Goal: Task Accomplishment & Management: Use online tool/utility

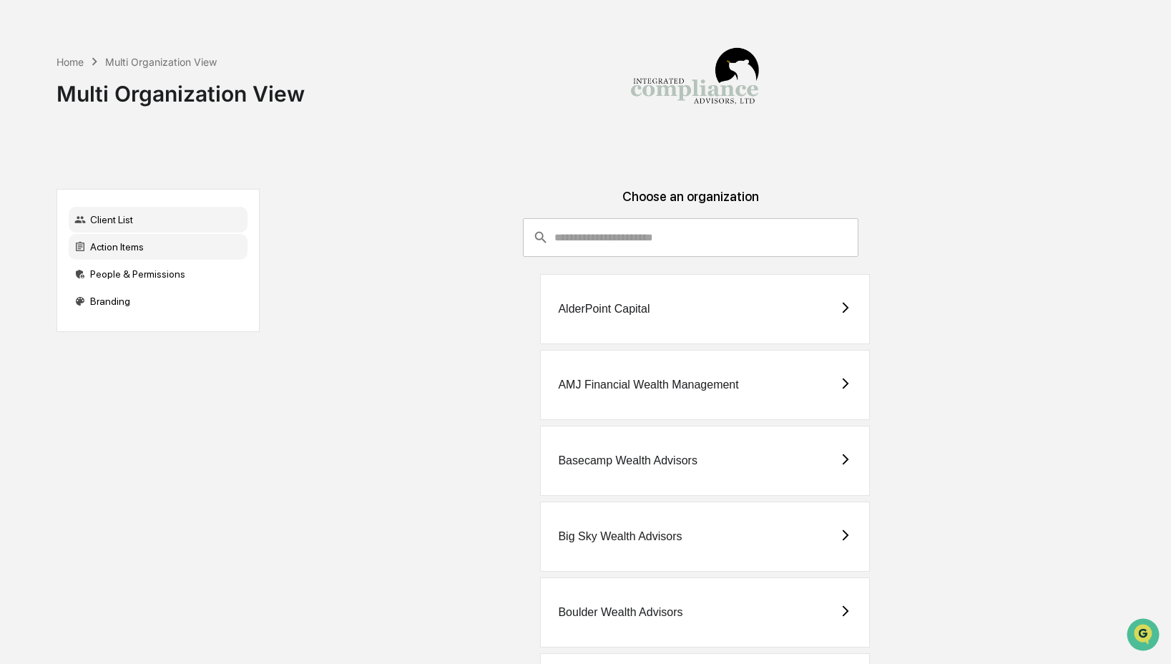
click at [140, 248] on div "Action Items" at bounding box center [158, 247] width 179 height 26
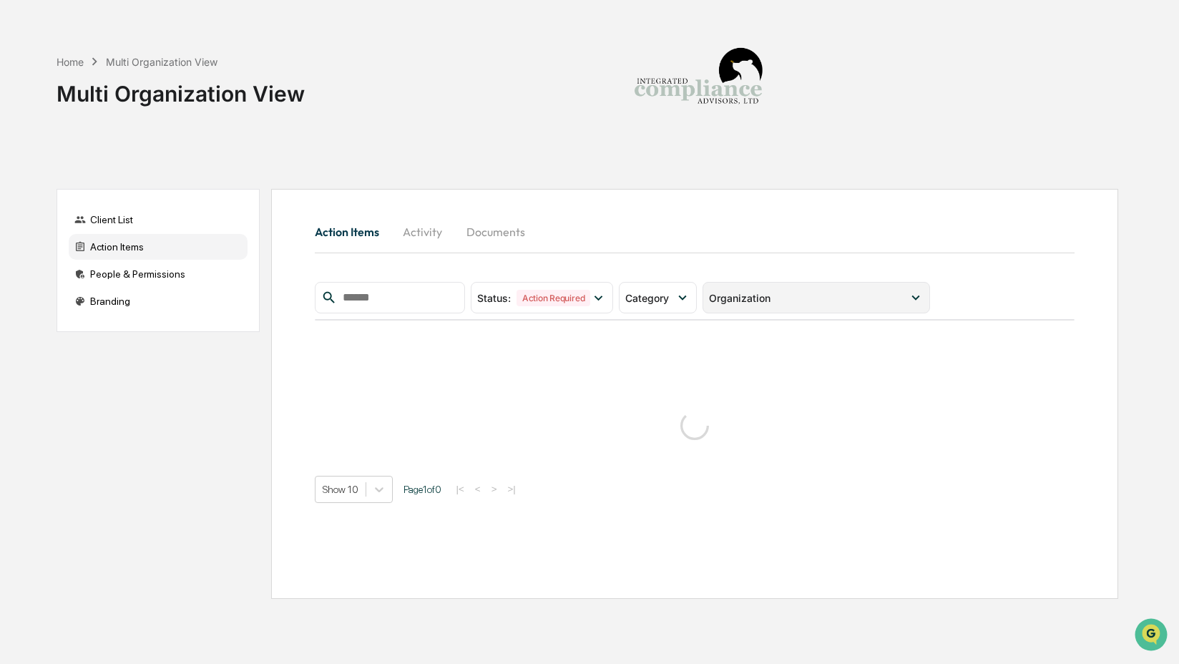
click at [739, 300] on span "Organization" at bounding box center [740, 298] width 62 height 12
click at [664, 298] on span "Category" at bounding box center [647, 298] width 44 height 12
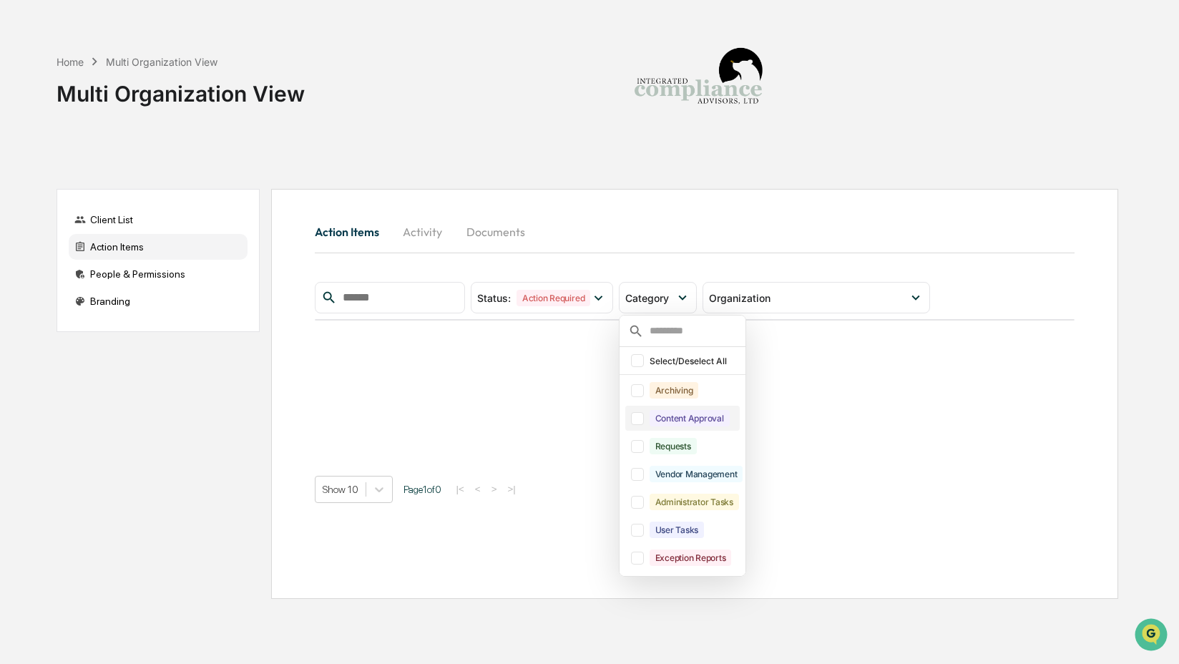
click at [680, 419] on div "Content Approval" at bounding box center [690, 418] width 80 height 16
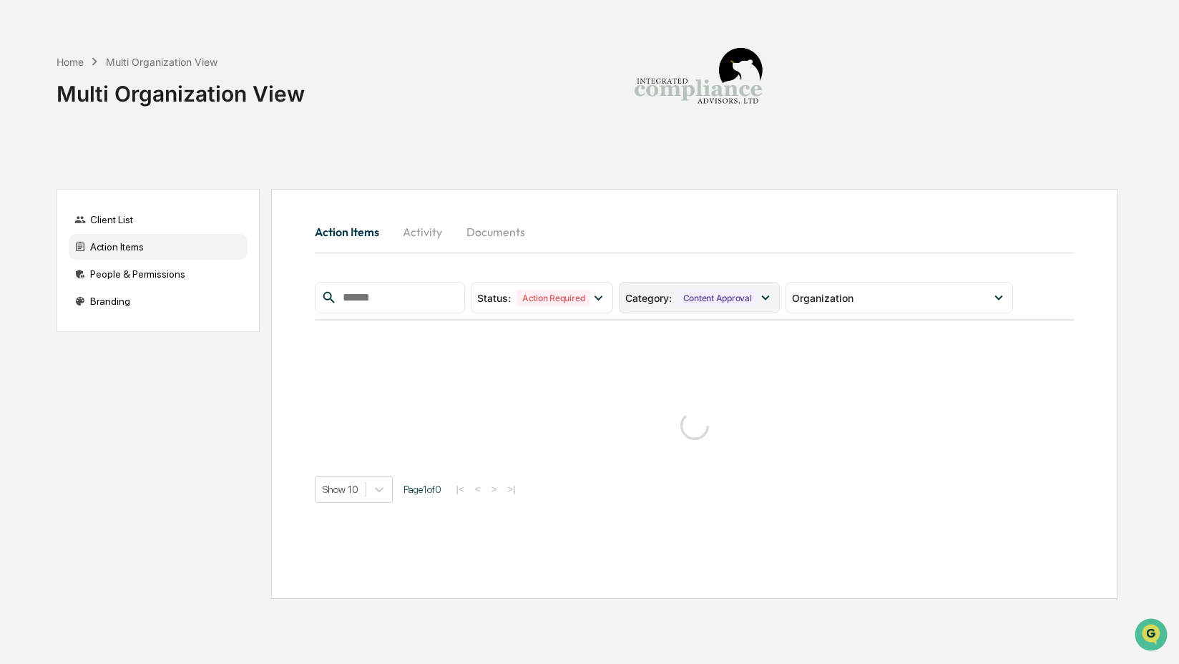
click at [665, 296] on span "Category :" at bounding box center [648, 298] width 47 height 12
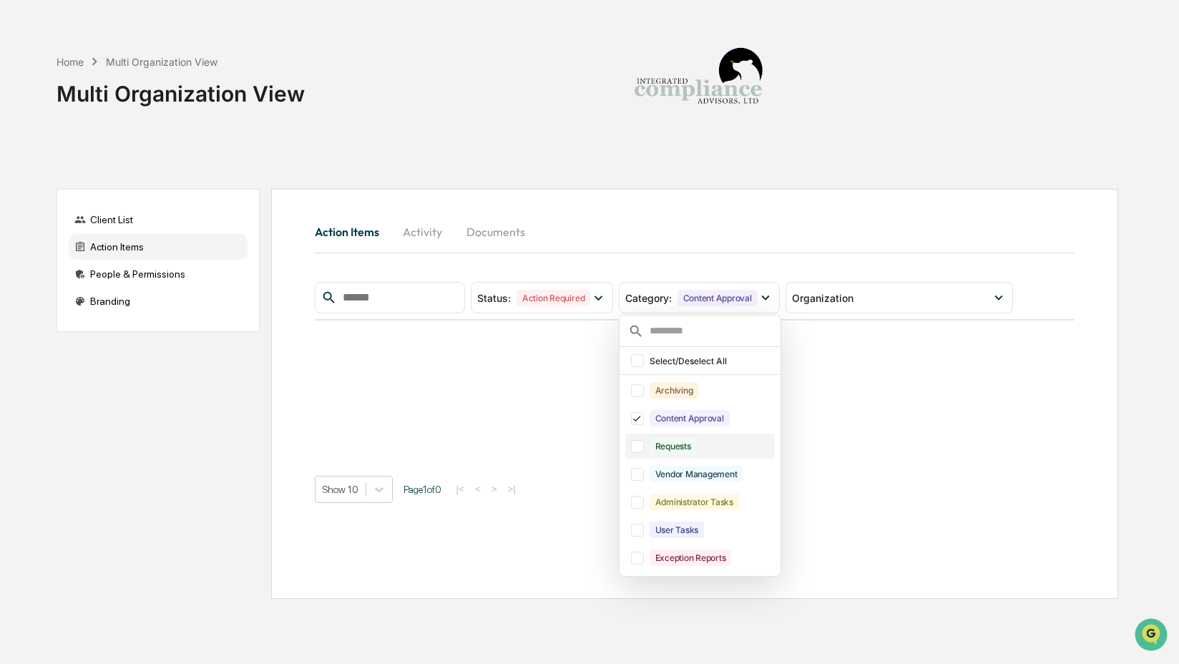
click at [668, 448] on div "Requests" at bounding box center [673, 446] width 47 height 16
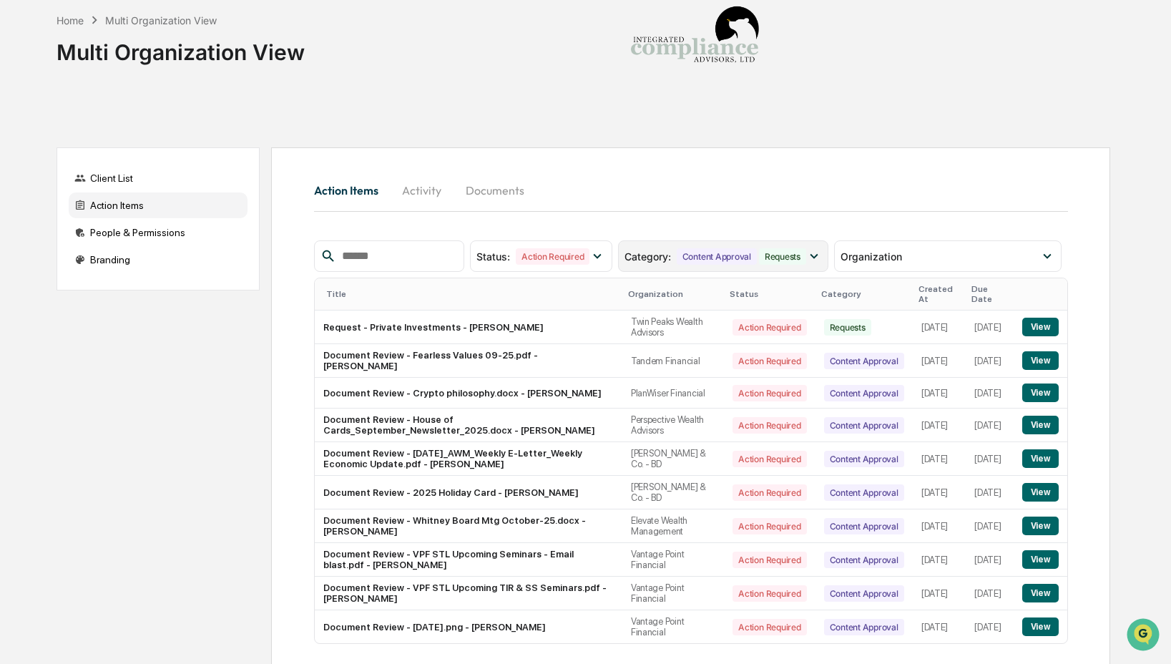
scroll to position [43, 0]
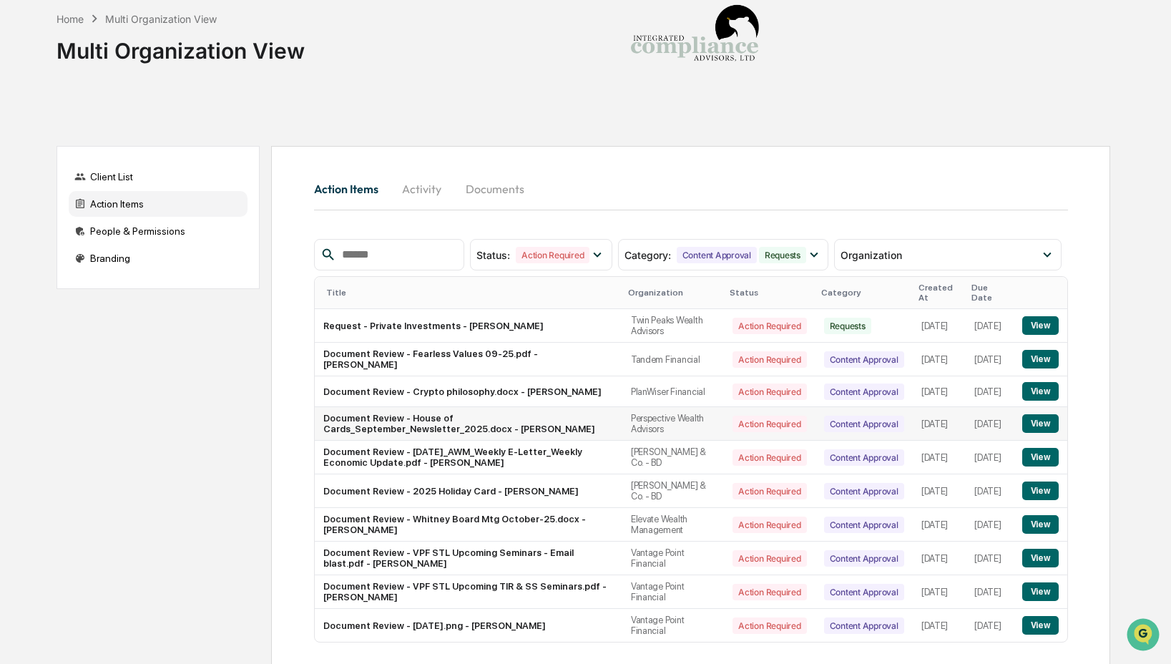
click at [1023, 424] on button "View" at bounding box center [1041, 423] width 36 height 19
